Goal: Transaction & Acquisition: Subscribe to service/newsletter

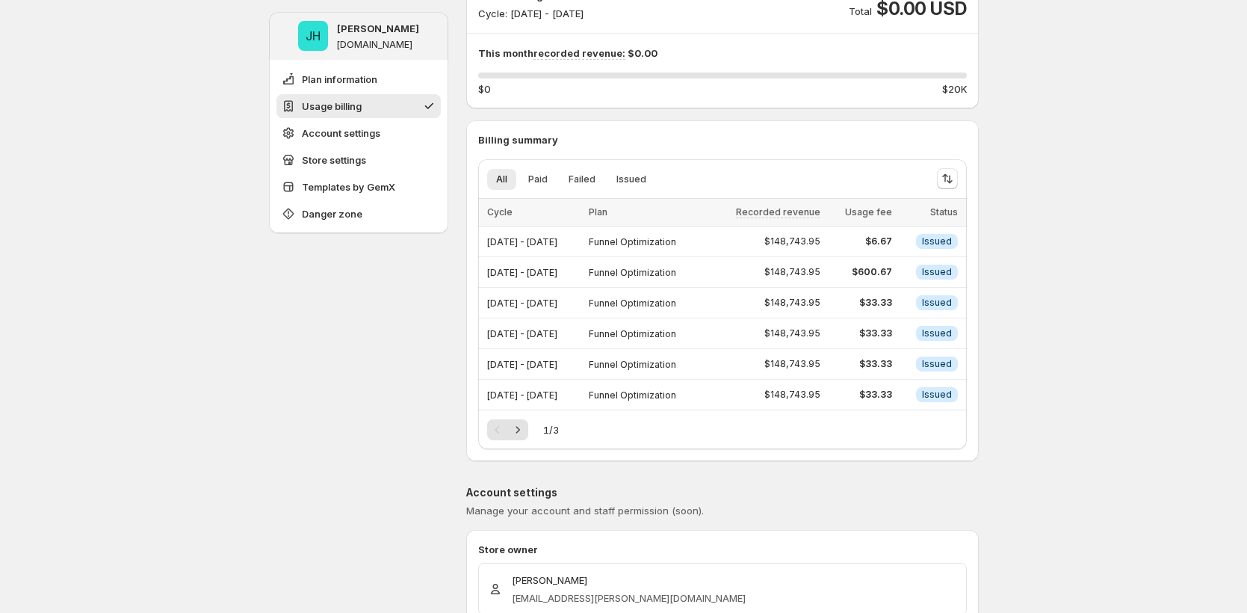
scroll to position [225, 0]
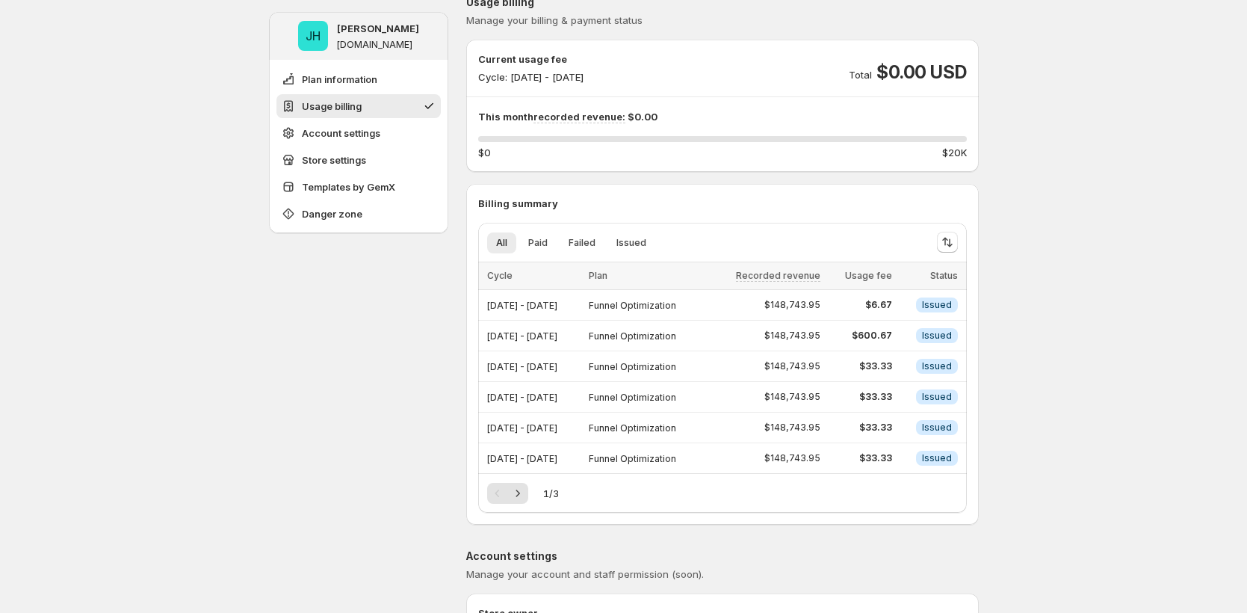
scroll to position [160, 0]
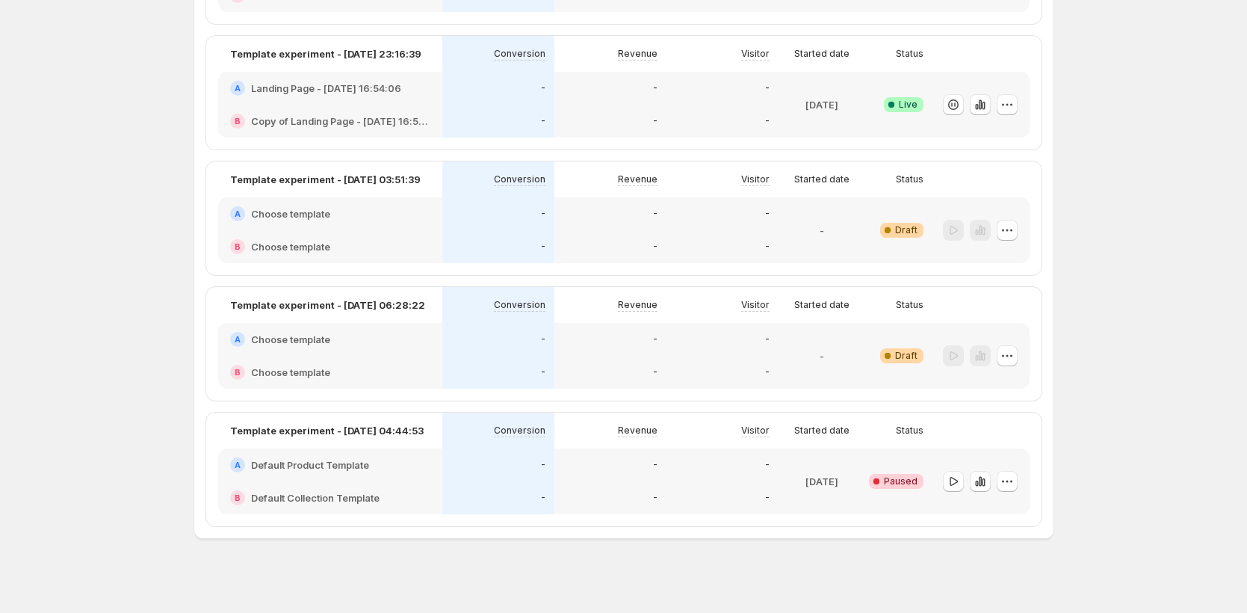
scroll to position [232, 0]
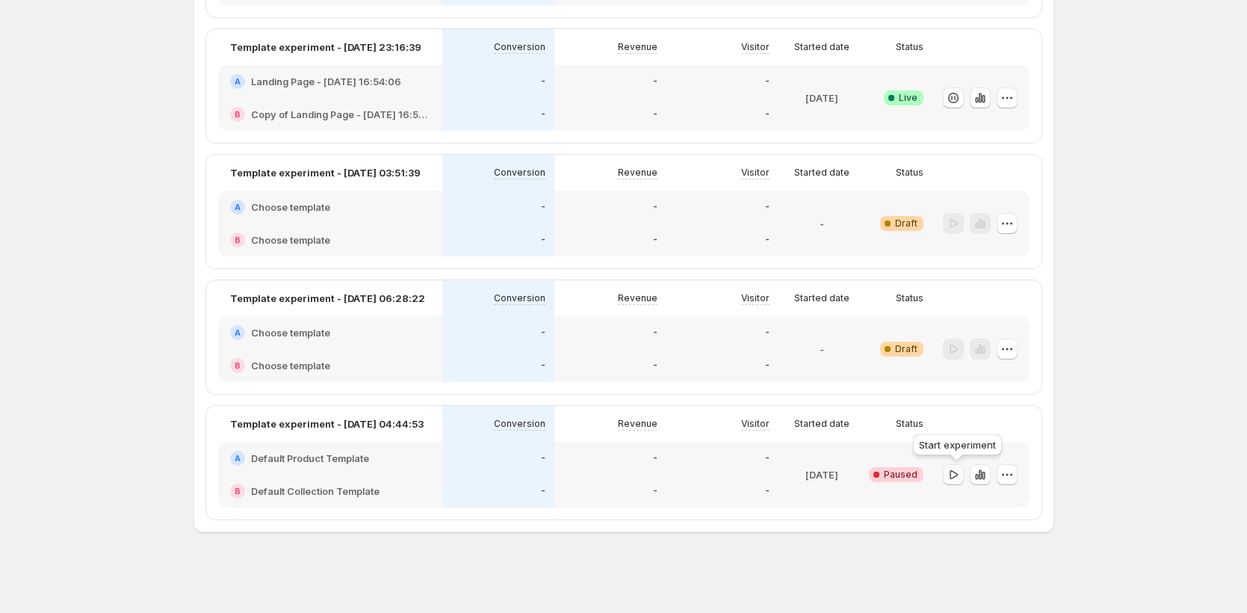
click at [954, 476] on icon "button" at bounding box center [953, 474] width 15 height 15
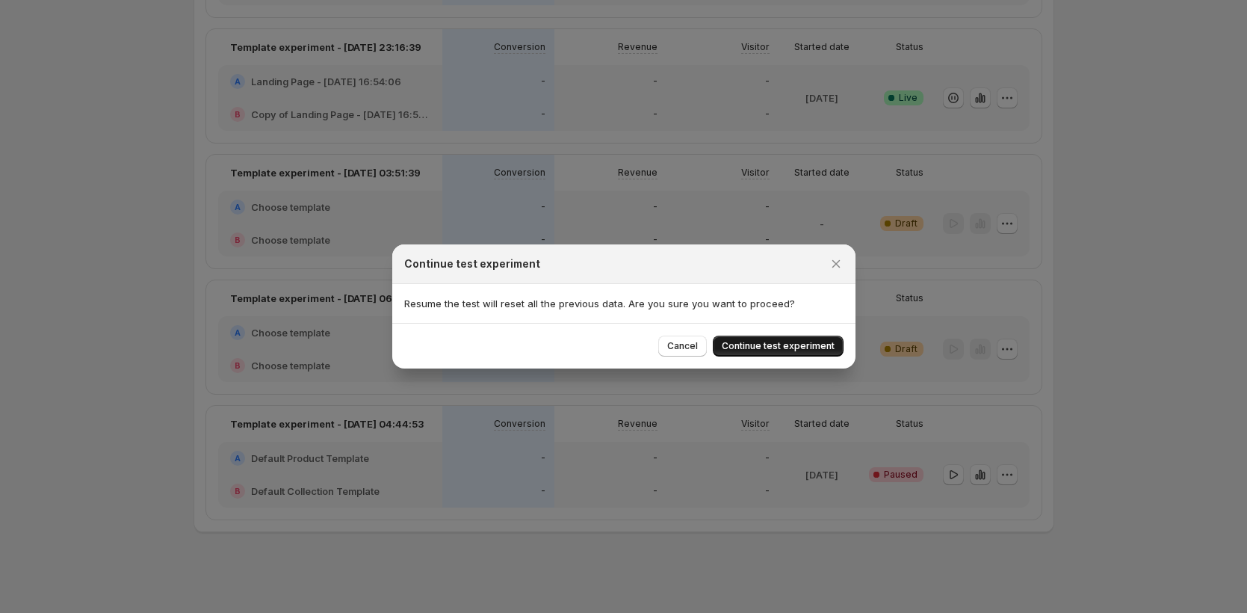
click at [753, 349] on span "Continue test experiment" at bounding box center [778, 346] width 113 height 12
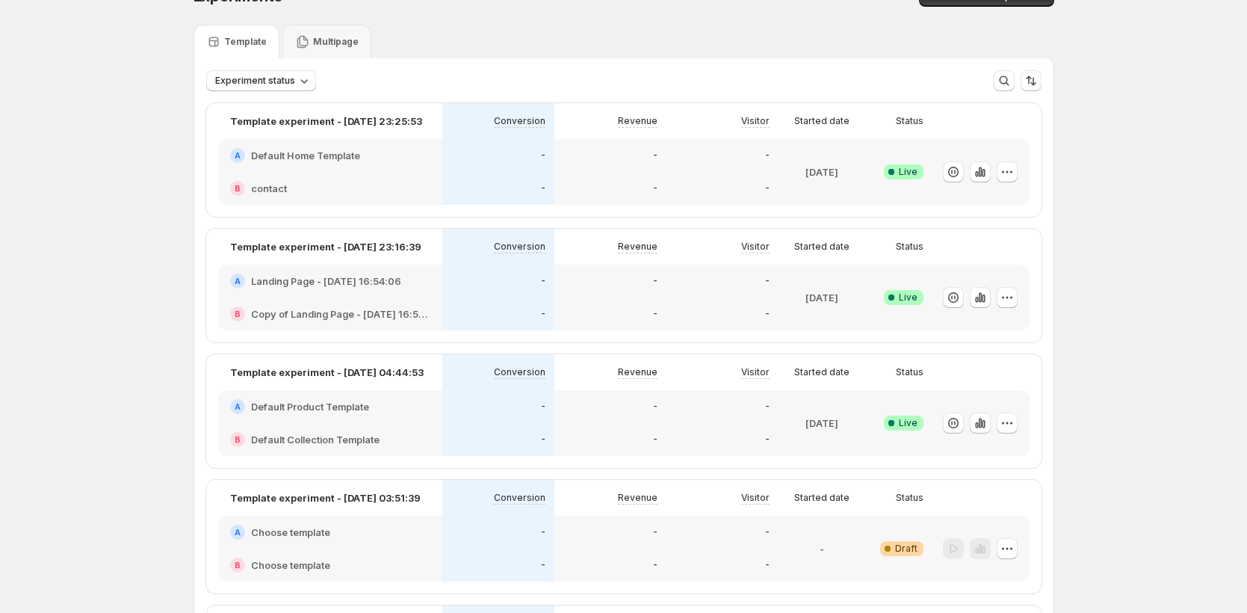
scroll to position [0, 0]
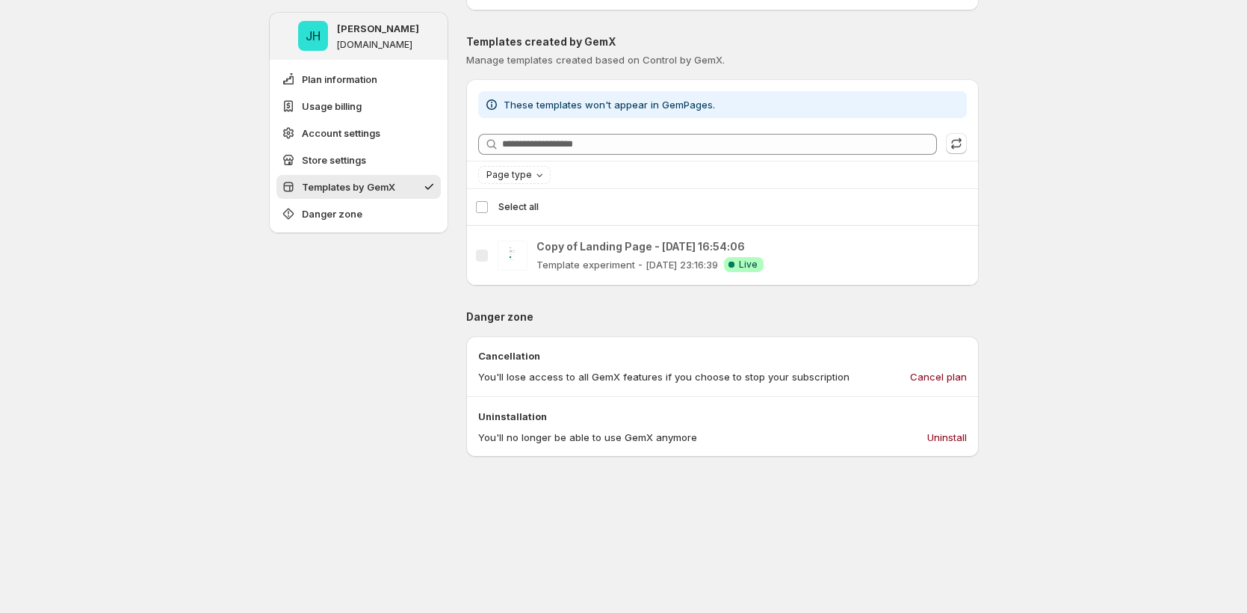
scroll to position [1368, 0]
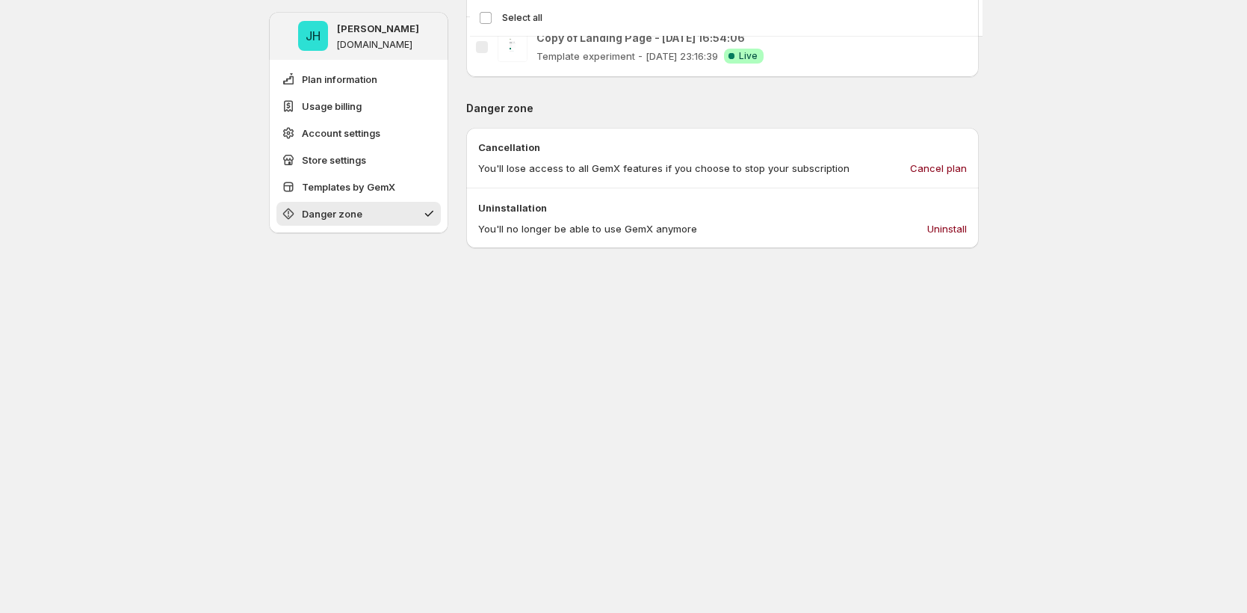
click at [953, 170] on span "Cancel plan" at bounding box center [938, 168] width 57 height 15
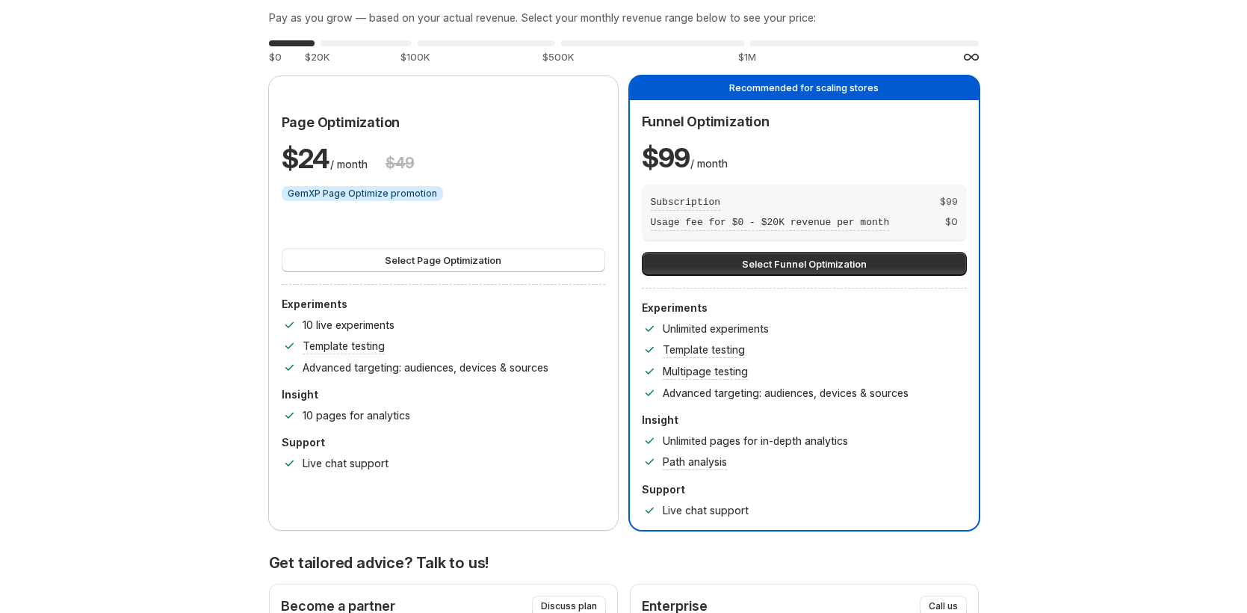
scroll to position [1, 0]
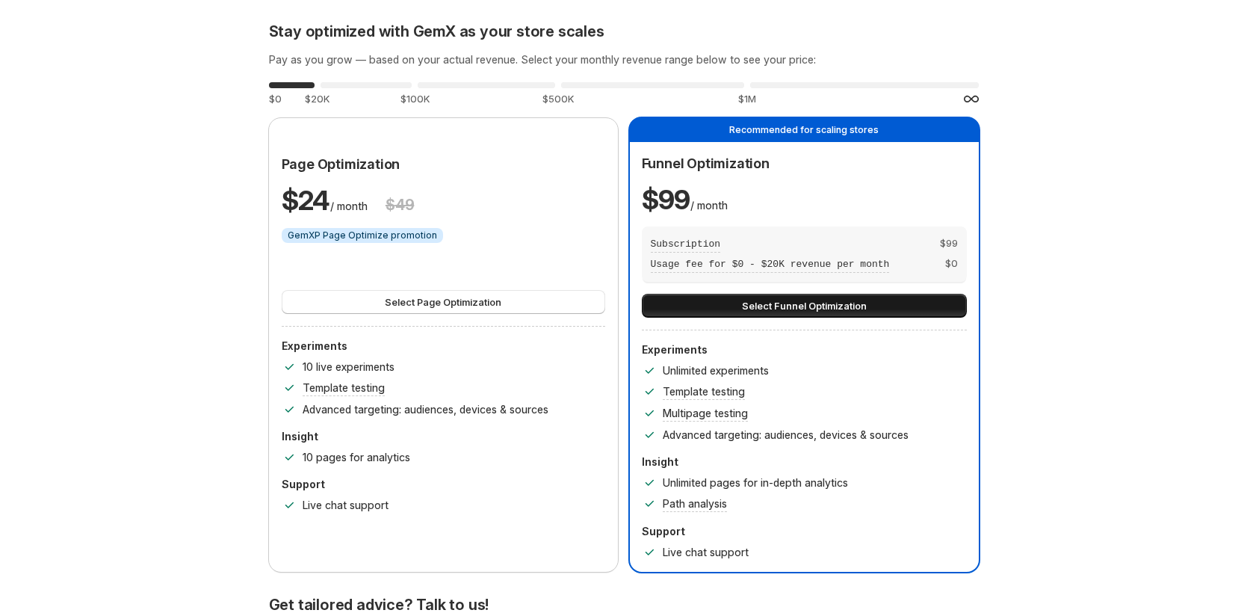
click at [922, 306] on button "Select Funnel Optimization" at bounding box center [804, 306] width 325 height 24
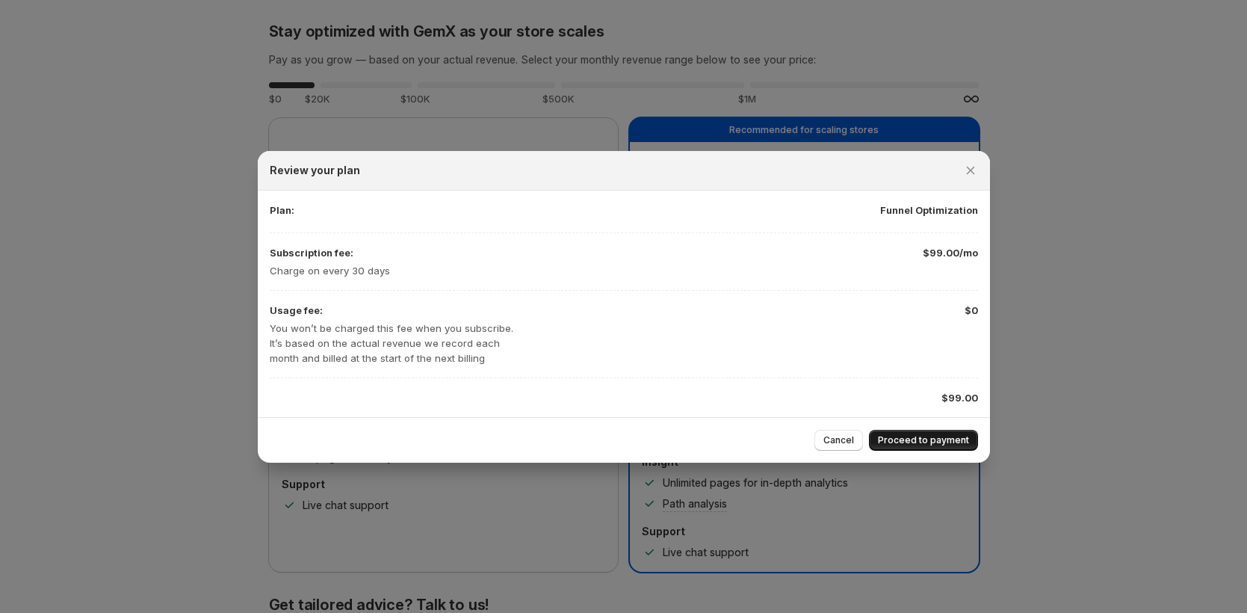
click at [933, 437] on span "Proceed to payment" at bounding box center [923, 440] width 91 height 12
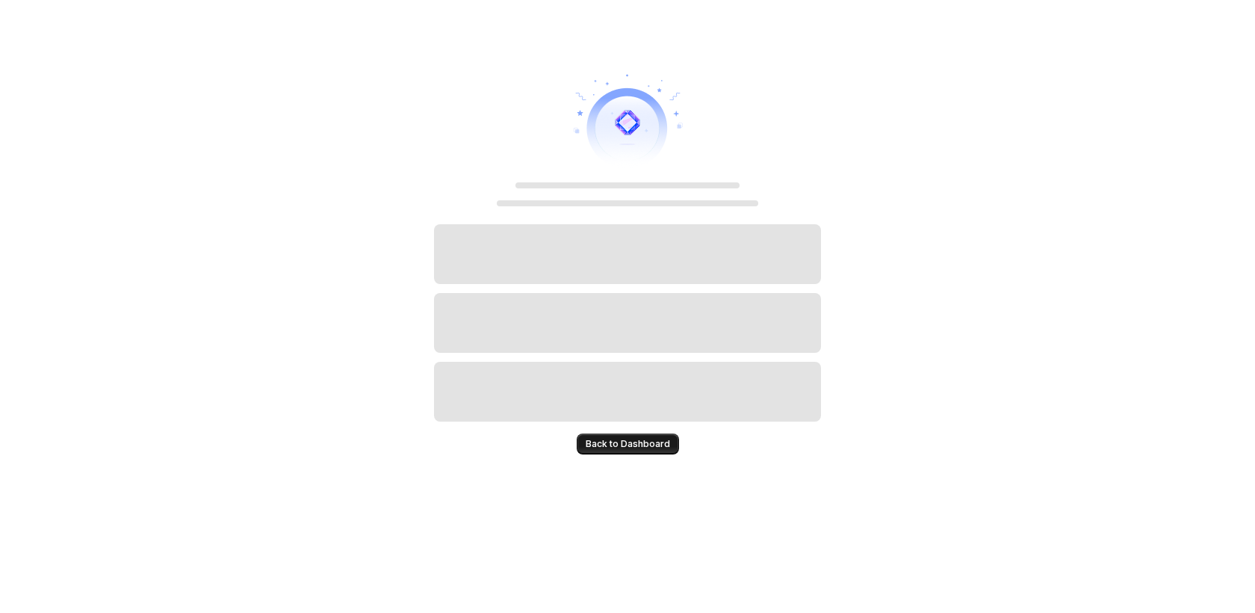
click at [652, 451] on button "Back to Dashboard" at bounding box center [628, 443] width 102 height 21
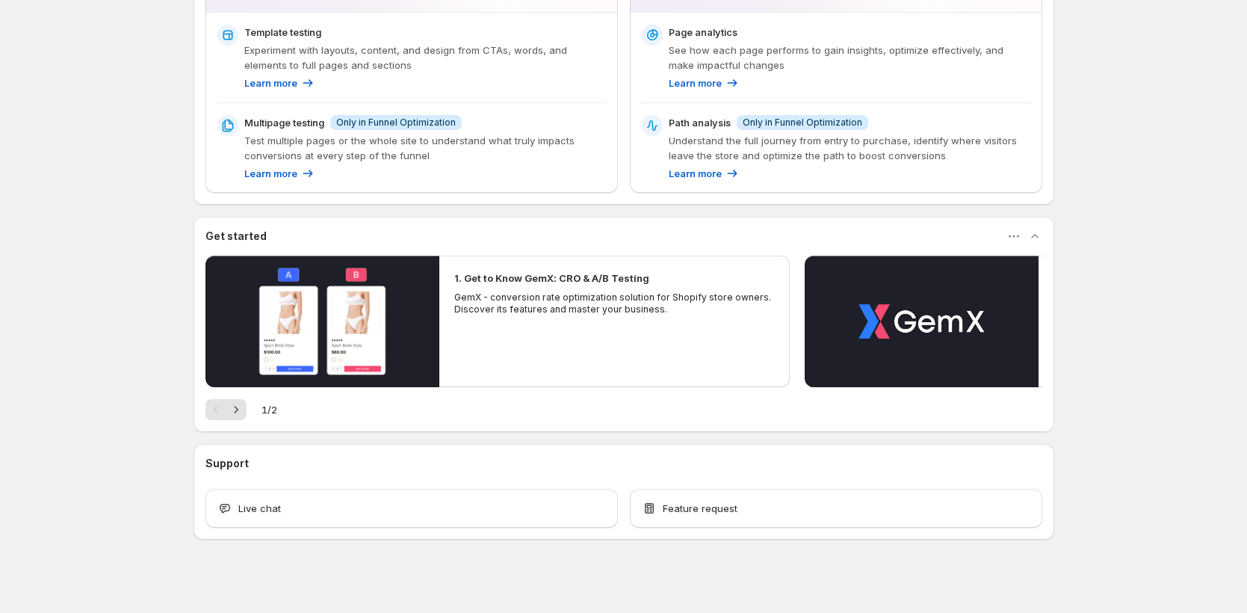
scroll to position [234, 0]
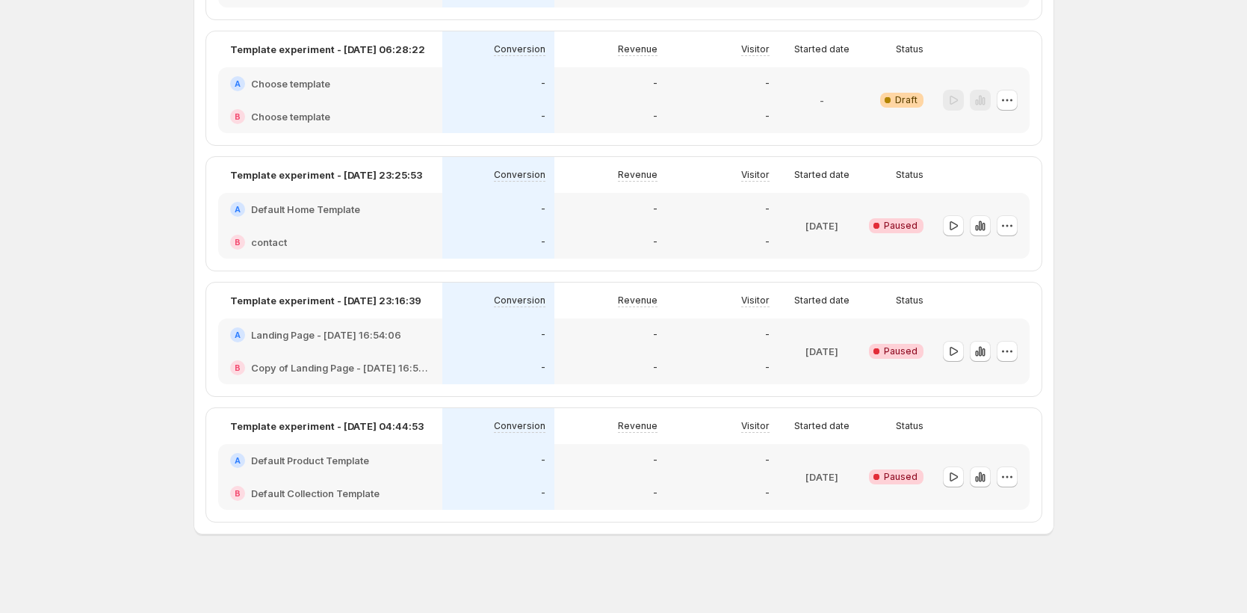
scroll to position [229, 0]
click at [956, 226] on icon "button" at bounding box center [953, 226] width 15 height 15
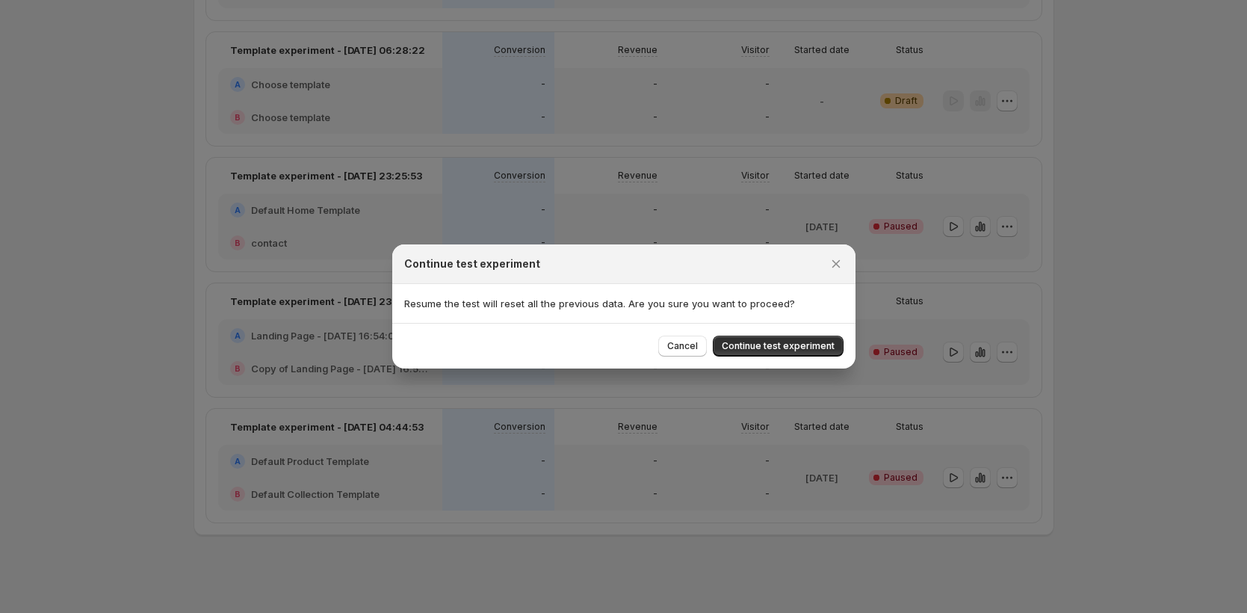
click at [818, 345] on span "Continue test experiment" at bounding box center [778, 346] width 113 height 12
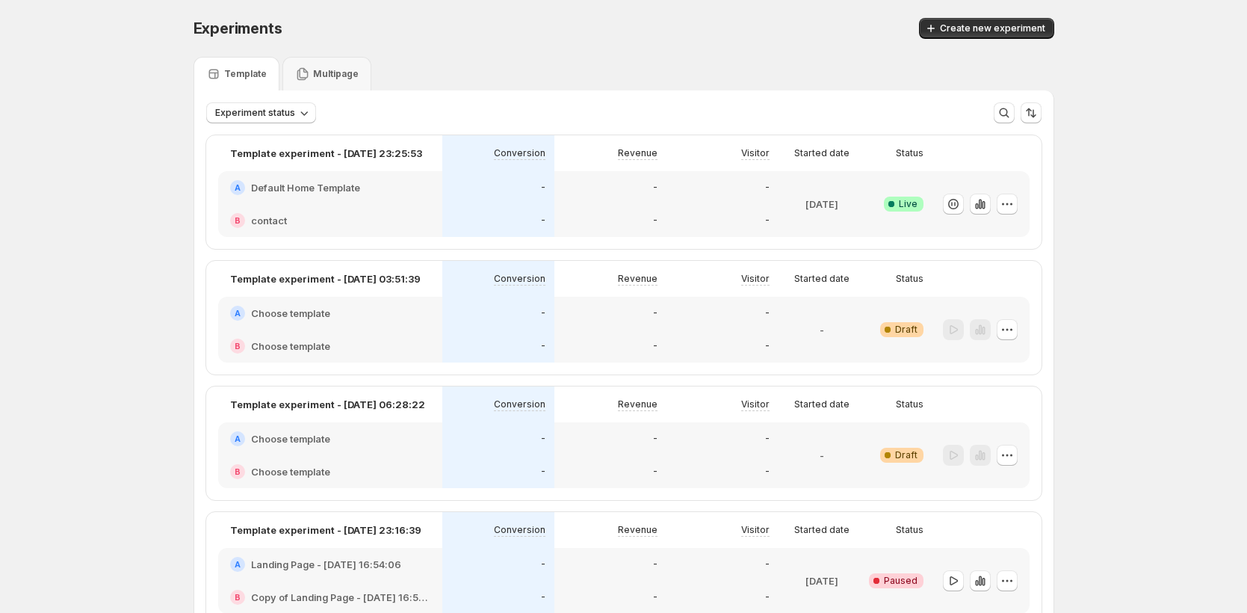
scroll to position [232, 0]
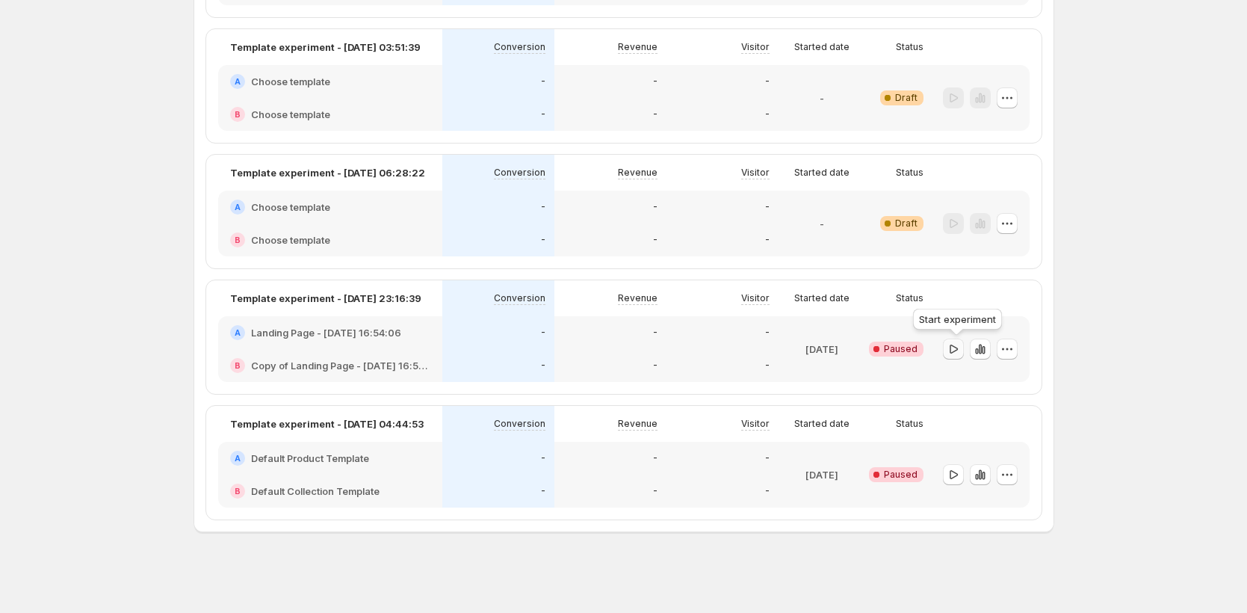
click at [959, 353] on icon "button" at bounding box center [953, 349] width 15 height 15
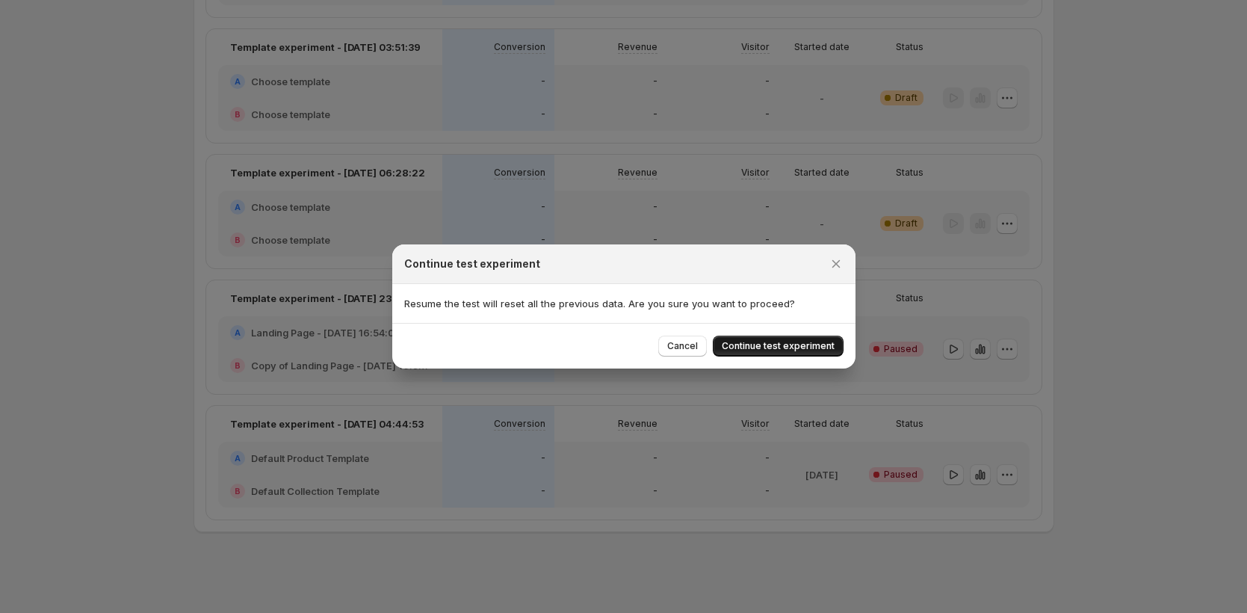
click at [835, 345] on button "Continue test experiment" at bounding box center [778, 346] width 131 height 21
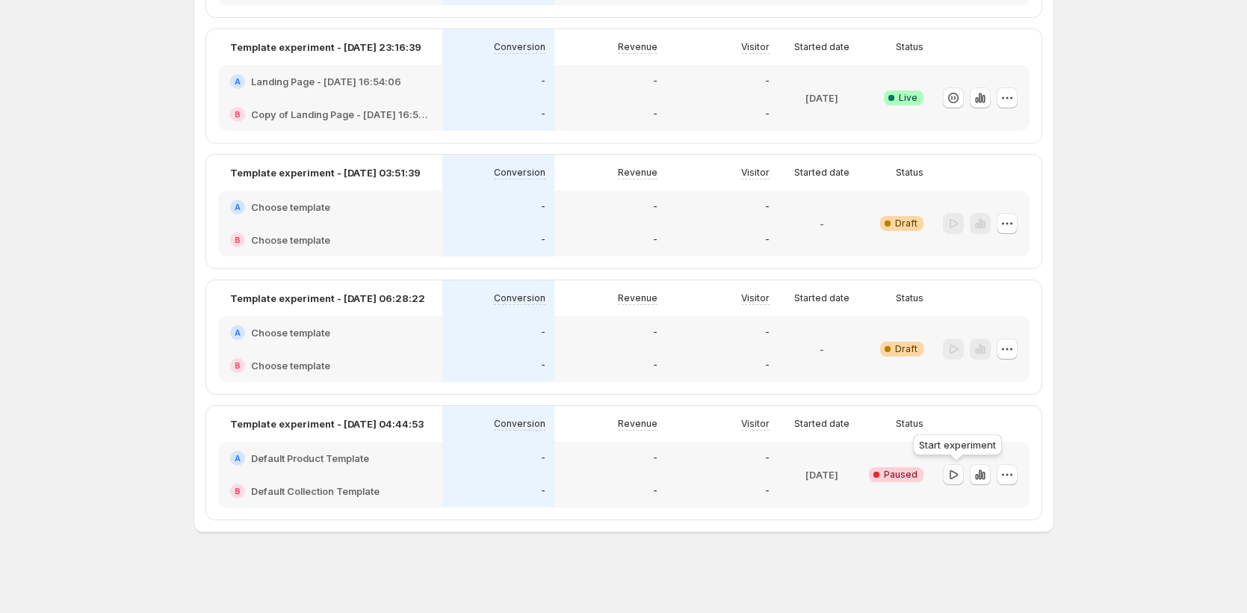
click at [948, 475] on button "button" at bounding box center [953, 474] width 21 height 21
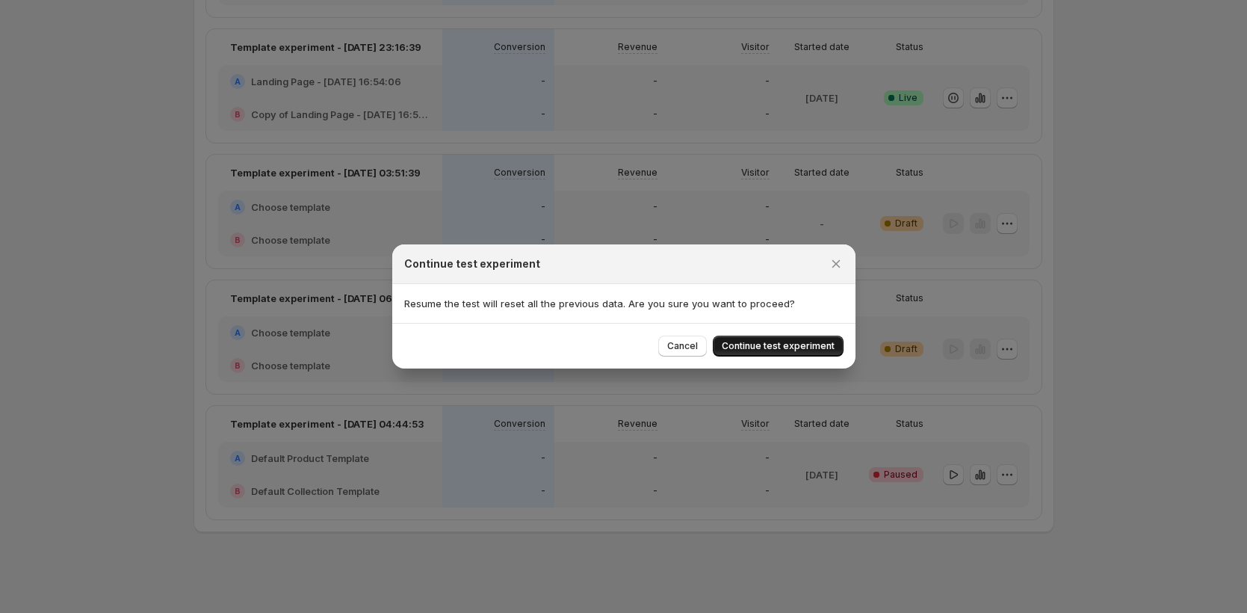
click at [785, 343] on span "Continue test experiment" at bounding box center [778, 346] width 113 height 12
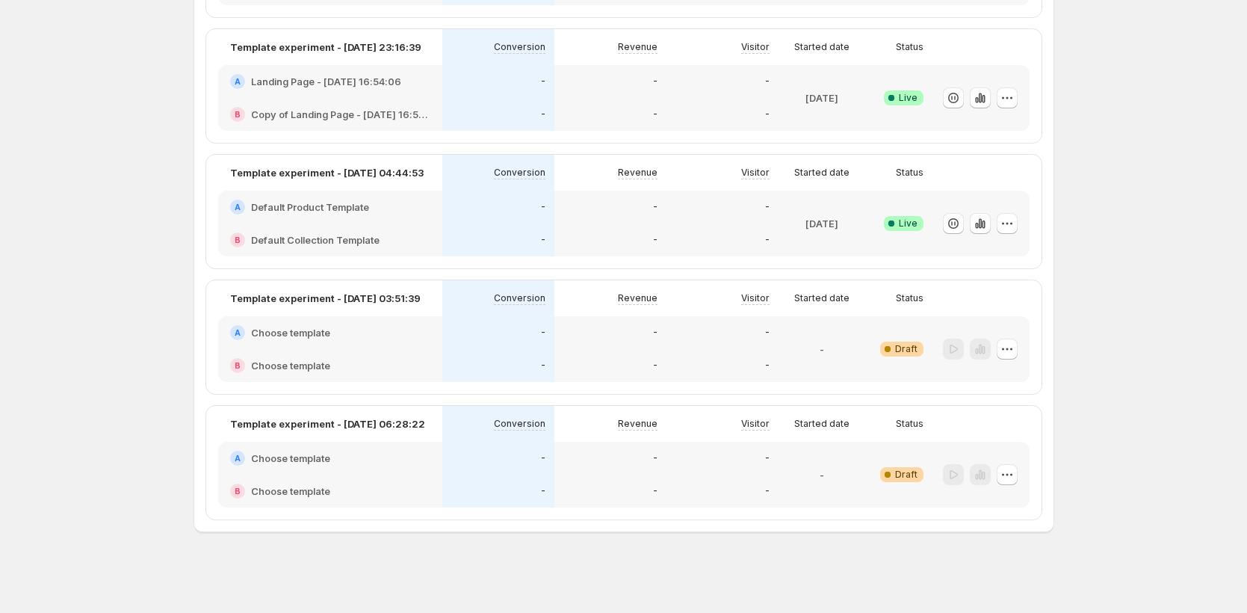
click at [455, 355] on div "-" at bounding box center [498, 365] width 112 height 33
